Goal: Task Accomplishment & Management: Complete application form

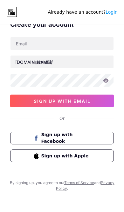
scroll to position [20, 0]
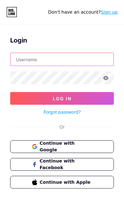
click at [60, 59] on input "text" at bounding box center [61, 59] width 103 height 13
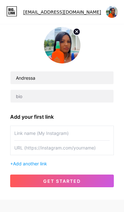
scroll to position [33, 0]
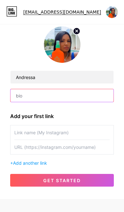
click at [43, 96] on input "text" at bounding box center [61, 95] width 103 height 13
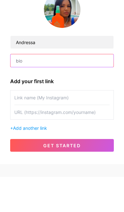
click at [33, 90] on input "text" at bounding box center [61, 96] width 103 height 13
paste input "bio.link/andressa3e"
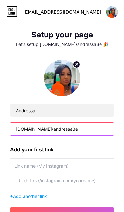
type input "bio.link/andressa3e"
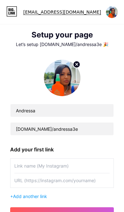
click at [111, 14] on img at bounding box center [112, 12] width 12 height 12
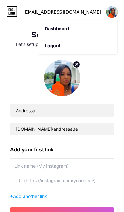
click at [112, 13] on img at bounding box center [112, 12] width 12 height 12
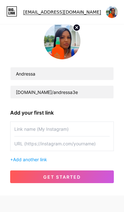
scroll to position [41, 0]
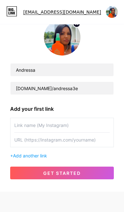
click at [46, 157] on span "Add another link" at bounding box center [30, 155] width 34 height 5
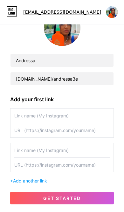
scroll to position [53, 0]
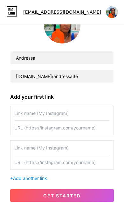
click at [60, 178] on div "+ Add another link" at bounding box center [62, 178] width 104 height 7
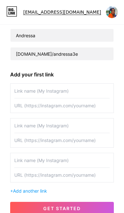
scroll to position [75, 0]
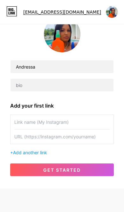
scroll to position [46, 0]
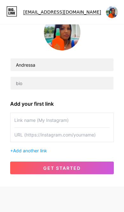
click at [93, 168] on button "get started" at bounding box center [62, 168] width 104 height 13
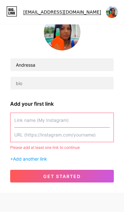
click at [88, 172] on button "get started" at bounding box center [62, 176] width 104 height 13
click at [45, 158] on span "Add another link" at bounding box center [30, 158] width 34 height 5
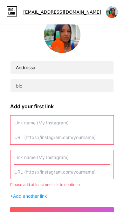
scroll to position [38, 0]
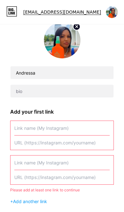
click at [42, 205] on div "+ Add another link" at bounding box center [62, 201] width 104 height 7
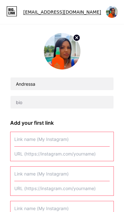
scroll to position [0, 0]
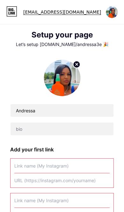
click at [113, 16] on img at bounding box center [112, 12] width 12 height 12
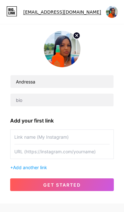
scroll to position [46, 0]
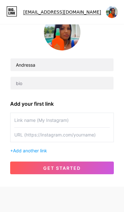
click at [44, 152] on span "Add another link" at bounding box center [30, 150] width 34 height 5
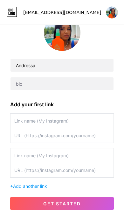
scroll to position [52, 0]
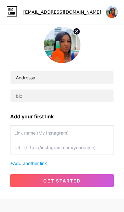
scroll to position [46, 0]
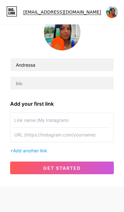
click at [71, 121] on input "text" at bounding box center [61, 120] width 95 height 14
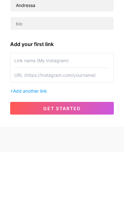
click at [53, 113] on input "text" at bounding box center [61, 120] width 95 height 14
paste input "[DOMAIN_NAME]/andressa3e"
type input "[DOMAIN_NAME]/andressa3e"
click at [67, 162] on button "get started" at bounding box center [62, 168] width 104 height 13
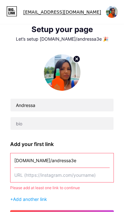
scroll to position [0, 0]
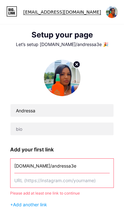
click at [113, 15] on img at bounding box center [112, 12] width 12 height 12
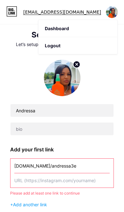
click at [111, 15] on img at bounding box center [112, 12] width 12 height 12
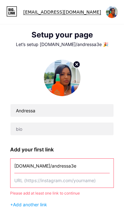
click at [92, 41] on div "Setup your page Let’s setup [DOMAIN_NAME]/andressa3e 🎉" at bounding box center [62, 39] width 124 height 17
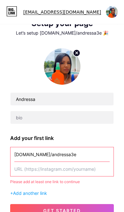
scroll to position [46, 0]
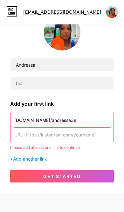
click at [69, 182] on button "get started" at bounding box center [62, 176] width 104 height 13
click at [67, 180] on button "get started" at bounding box center [62, 176] width 104 height 13
click at [65, 183] on button "get started" at bounding box center [62, 176] width 104 height 13
click at [57, 162] on div "+ Add another link" at bounding box center [62, 159] width 104 height 7
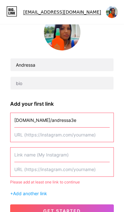
click at [61, 176] on input "text" at bounding box center [61, 170] width 95 height 14
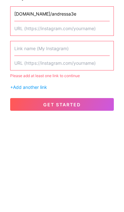
click at [100, 190] on button "get started" at bounding box center [62, 196] width 104 height 13
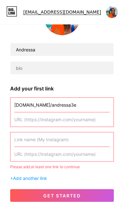
click at [95, 193] on button "get started" at bounding box center [62, 196] width 104 height 13
click at [89, 192] on button "get started" at bounding box center [62, 196] width 104 height 13
click at [91, 193] on button "get started" at bounding box center [62, 196] width 104 height 13
click at [86, 199] on button "get started" at bounding box center [62, 196] width 104 height 13
click at [79, 193] on span "get started" at bounding box center [62, 195] width 38 height 5
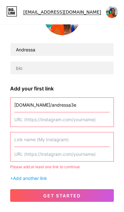
click at [52, 178] on div "+ Add another link" at bounding box center [62, 178] width 104 height 7
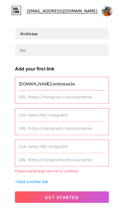
scroll to position [72, 0]
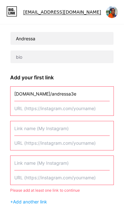
click at [40, 200] on span "Add another link" at bounding box center [30, 201] width 34 height 5
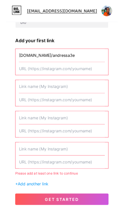
scroll to position [107, 0]
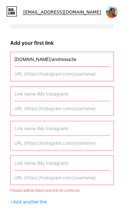
click at [36, 199] on span "Add another link" at bounding box center [30, 201] width 34 height 5
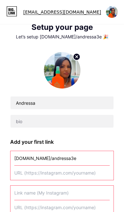
scroll to position [0, 0]
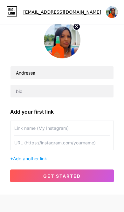
scroll to position [46, 0]
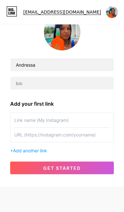
click at [87, 168] on button "get started" at bounding box center [62, 168] width 104 height 13
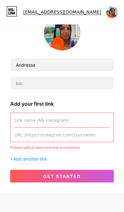
click at [79, 162] on div "+ Add another link" at bounding box center [62, 159] width 104 height 7
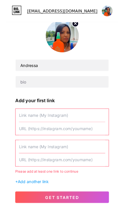
scroll to position [38, 0]
